Goal: Transaction & Acquisition: Purchase product/service

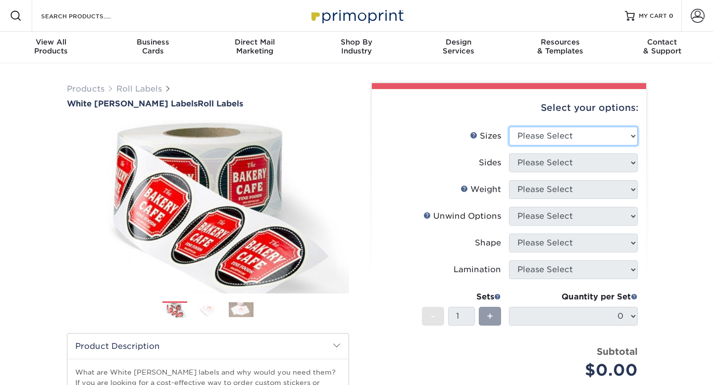
click at [542, 132] on select "Please Select 1" x 1" 1" x 2" 1" x 2.5" 1" x 3" 1.5" x 1.5" 1.5" x 2.5" 1.5" x …" at bounding box center [573, 136] width 129 height 19
select select "2.50x2.50"
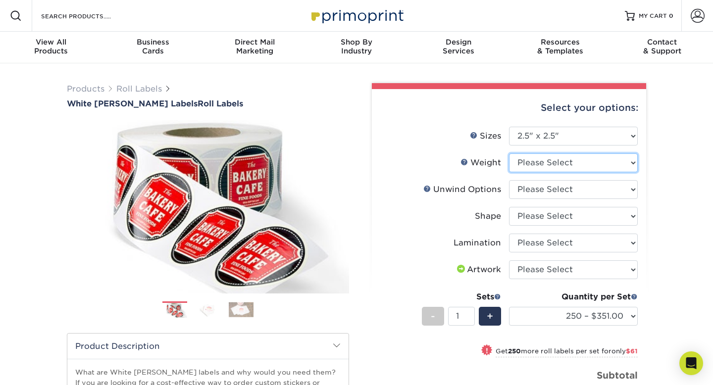
click at [564, 164] on select "Please Select WHBOPP" at bounding box center [573, 163] width 129 height 19
click at [465, 163] on link "Weight Help" at bounding box center [465, 162] width 8 height 8
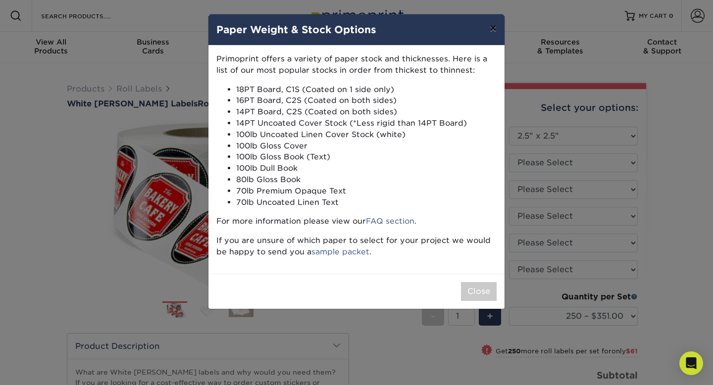
click at [487, 35] on button "×" at bounding box center [493, 28] width 23 height 28
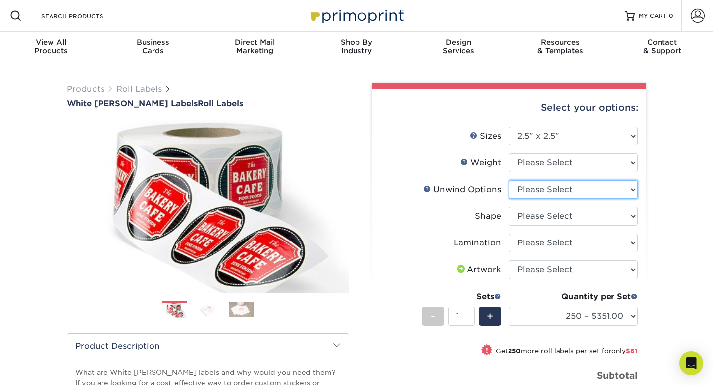
click at [543, 188] on select "Please Select Not Important Off Top (Direction #1) Off Bottom (Direction #2) Of…" at bounding box center [573, 189] width 129 height 19
select select "d16c2772-aac7-41d6-a124-047cd7375882"
click at [546, 220] on select "Please Select [GEOGRAPHIC_DATA]" at bounding box center [573, 216] width 129 height 19
select select "45da2917-4b7b-46f1-becf-14d45dfff804"
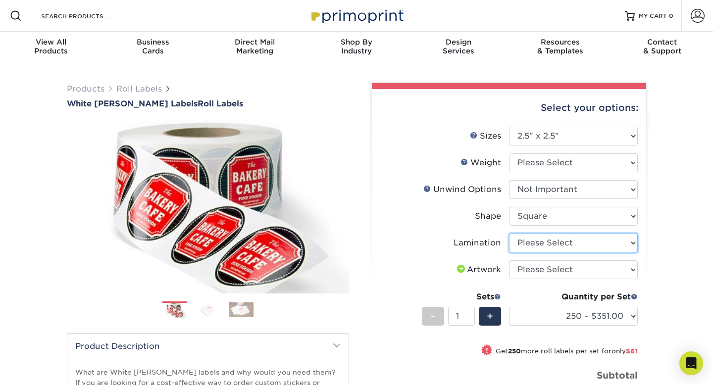
click at [544, 242] on select "Please Select No Lamination Silk" at bounding box center [573, 243] width 129 height 19
select select "eff8cfea-abf7-4cab-a64a-391be13b3076"
click at [528, 265] on select "Please Select I will upload files I need a design - $50" at bounding box center [573, 270] width 129 height 19
select select "upload"
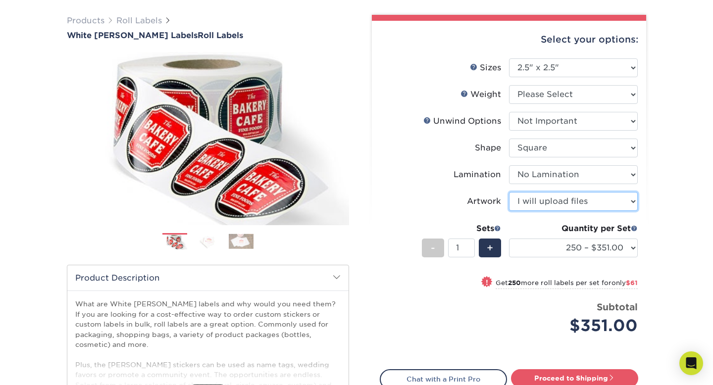
scroll to position [62, 0]
